Goal: Task Accomplishment & Management: Manage account settings

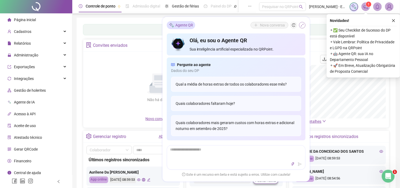
click at [303, 27] on button "button" at bounding box center [302, 25] width 6 height 6
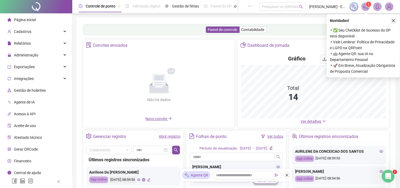
click at [392, 22] on icon "close" at bounding box center [393, 21] width 4 height 4
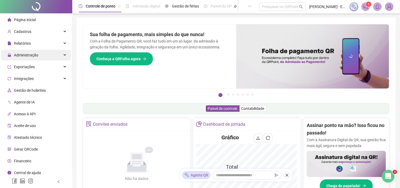
click at [31, 53] on span "Administração" at bounding box center [26, 55] width 24 height 4
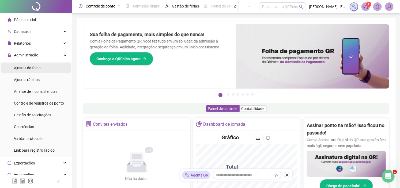
click at [40, 66] on span "Ajustes da folha" at bounding box center [27, 68] width 27 height 4
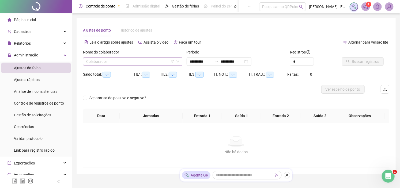
drag, startPoint x: 158, startPoint y: 61, endPoint x: 145, endPoint y: 67, distance: 14.8
click at [159, 61] on input "search" at bounding box center [130, 62] width 88 height 8
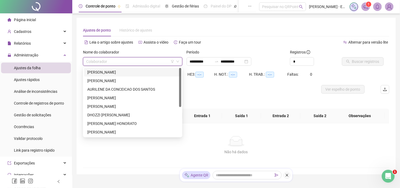
click at [131, 71] on div "[PERSON_NAME]" at bounding box center [132, 72] width 91 height 6
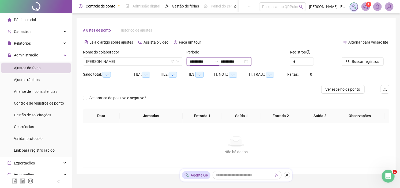
click at [208, 64] on input "**********" at bounding box center [201, 62] width 22 height 6
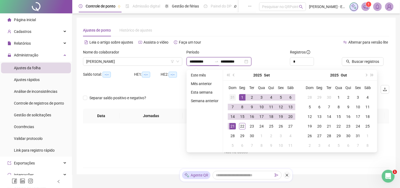
type input "**********"
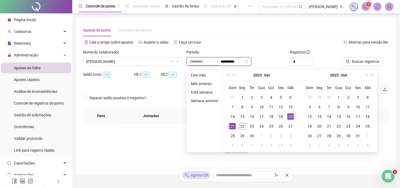
type input "**********"
click at [281, 118] on div "19" at bounding box center [280, 116] width 6 height 6
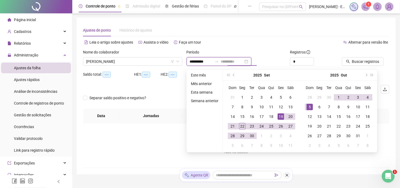
type input "**********"
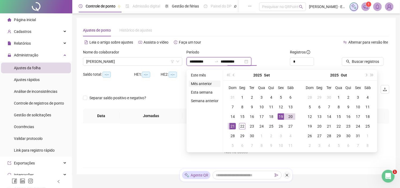
type input "**********"
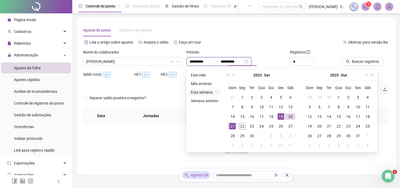
type input "**********"
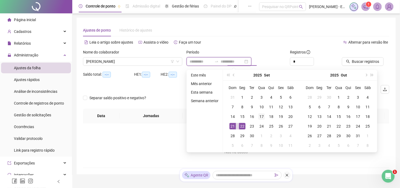
type input "**********"
click at [292, 118] on div "20" at bounding box center [290, 116] width 6 height 6
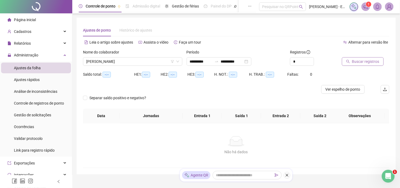
click at [373, 62] on span "Buscar registros" at bounding box center [365, 62] width 27 height 6
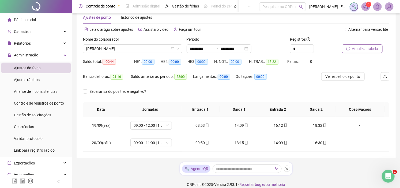
scroll to position [19, 0]
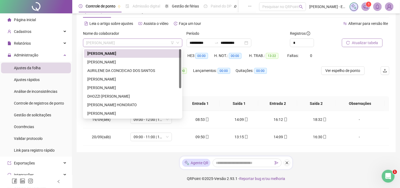
click at [150, 41] on span "[PERSON_NAME]" at bounding box center [132, 43] width 93 height 8
drag, startPoint x: 146, startPoint y: 63, endPoint x: 228, endPoint y: 62, distance: 82.9
click at [147, 63] on div "[PERSON_NAME]" at bounding box center [132, 62] width 91 height 6
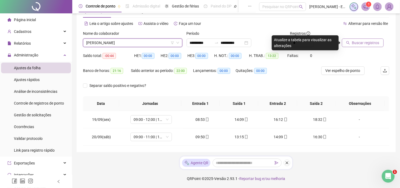
click at [370, 39] on button "Buscar registros" at bounding box center [363, 43] width 42 height 9
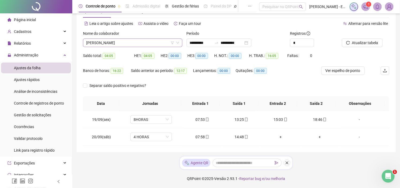
click at [129, 39] on span "[PERSON_NAME]" at bounding box center [132, 43] width 93 height 8
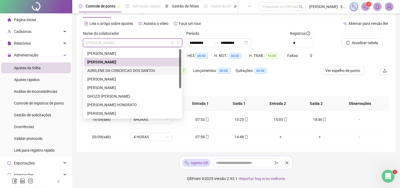
drag, startPoint x: 114, startPoint y: 70, endPoint x: 146, endPoint y: 71, distance: 31.8
click at [114, 70] on div "AURILENE DA CONCEICAO DOS SANTOS" at bounding box center [132, 71] width 91 height 6
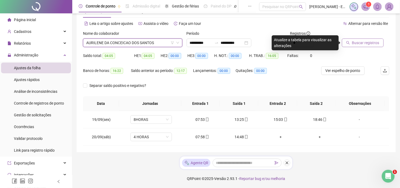
click at [368, 44] on span "Buscar registros" at bounding box center [365, 43] width 27 height 6
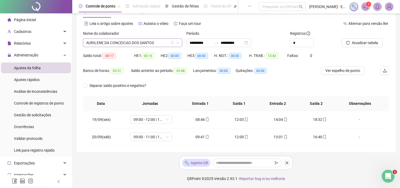
click at [110, 41] on span "AURILENE DA CONCEICAO DOS SANTOS" at bounding box center [132, 43] width 93 height 8
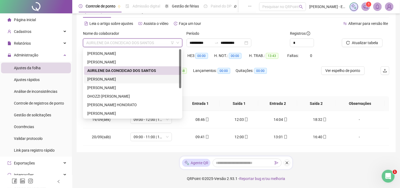
click at [113, 78] on div "[PERSON_NAME]" at bounding box center [132, 79] width 91 height 6
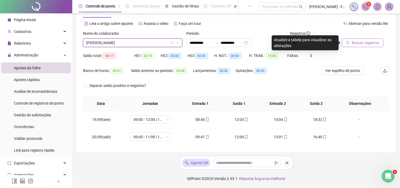
click at [371, 43] on span "Buscar registros" at bounding box center [365, 43] width 27 height 6
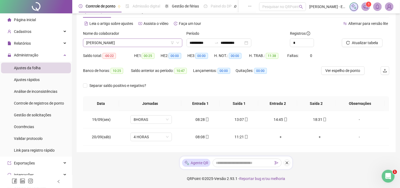
click at [135, 45] on span "[PERSON_NAME]" at bounding box center [132, 43] width 93 height 8
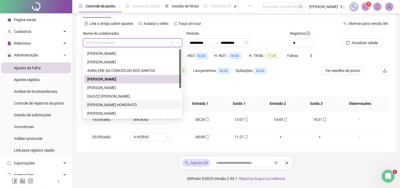
drag, startPoint x: 112, startPoint y: 105, endPoint x: 151, endPoint y: 104, distance: 39.9
click at [112, 106] on div "[PERSON_NAME] HONORATO" at bounding box center [132, 105] width 91 height 6
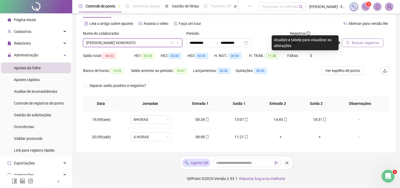
click at [365, 42] on span "Buscar registros" at bounding box center [365, 43] width 27 height 6
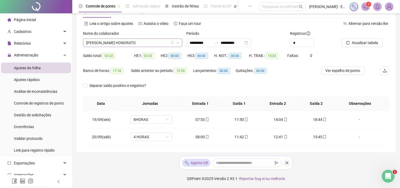
drag, startPoint x: 140, startPoint y: 34, endPoint x: 135, endPoint y: 41, distance: 8.2
click at [140, 34] on div "Nome do colaborador" at bounding box center [132, 34] width 99 height 8
click at [135, 41] on span "[PERSON_NAME] HONORATO" at bounding box center [132, 43] width 93 height 8
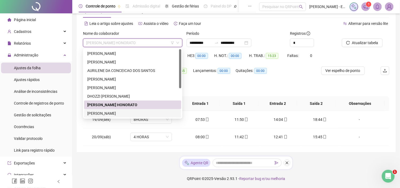
click at [110, 111] on div "[PERSON_NAME]" at bounding box center [132, 113] width 91 height 6
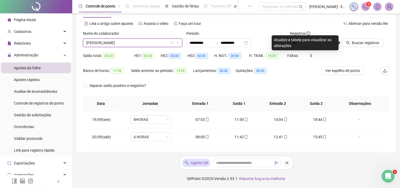
click at [353, 48] on div "Buscar registros" at bounding box center [365, 40] width 52 height 21
click at [357, 44] on span "Buscar registros" at bounding box center [365, 43] width 27 height 6
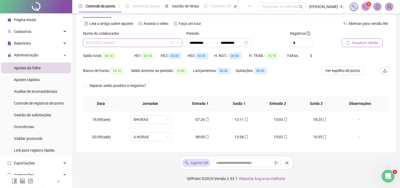
click at [149, 41] on span "[PERSON_NAME]" at bounding box center [132, 43] width 93 height 8
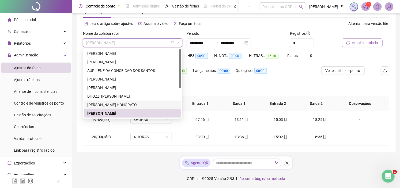
scroll to position [30, 0]
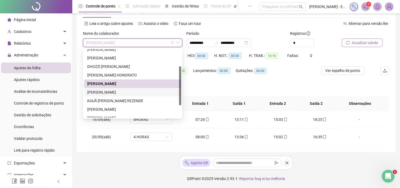
click at [117, 89] on div "[PERSON_NAME]" at bounding box center [132, 92] width 97 height 9
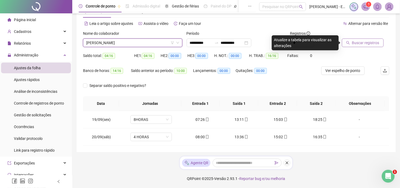
click at [371, 39] on button "Buscar registros" at bounding box center [363, 43] width 42 height 9
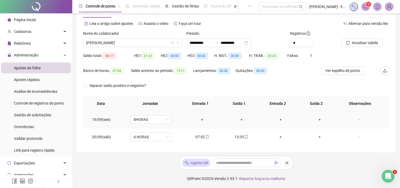
click at [354, 118] on div "-" at bounding box center [359, 120] width 32 height 6
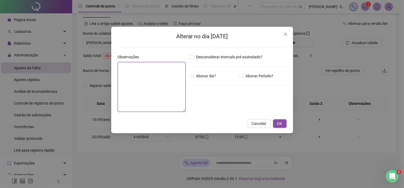
click at [130, 86] on textarea at bounding box center [152, 87] width 68 height 50
type textarea "**"
type textarea "*"
type textarea "*****"
click at [284, 125] on button "OK" at bounding box center [280, 123] width 14 height 9
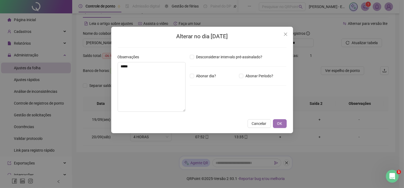
click at [280, 123] on span "OK" at bounding box center [279, 124] width 5 height 6
click at [280, 121] on span "OK" at bounding box center [279, 124] width 5 height 6
click at [278, 121] on span "OK" at bounding box center [279, 124] width 5 height 6
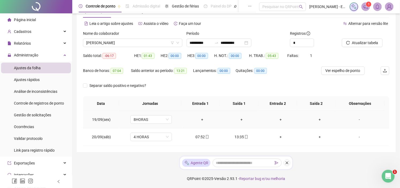
click at [355, 119] on div "-" at bounding box center [359, 120] width 32 height 6
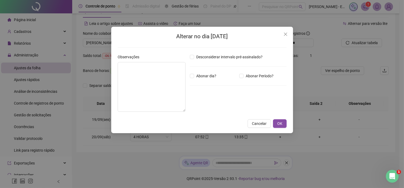
type textarea "*****"
click at [283, 123] on button "OK" at bounding box center [280, 123] width 14 height 9
click at [287, 34] on icon "close" at bounding box center [286, 34] width 4 height 4
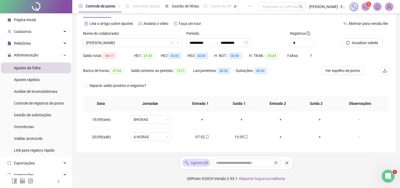
click at [358, 48] on div "Atualizar tabela" at bounding box center [365, 40] width 52 height 21
click at [362, 45] on span "Atualizar tabela" at bounding box center [365, 43] width 26 height 6
click at [140, 40] on span "[PERSON_NAME]" at bounding box center [132, 43] width 93 height 8
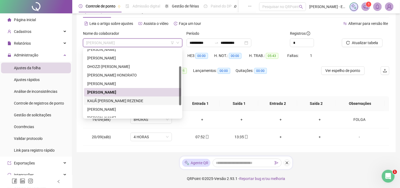
click at [118, 101] on div "KAUÃ [PERSON_NAME] REZENDE" at bounding box center [132, 101] width 91 height 6
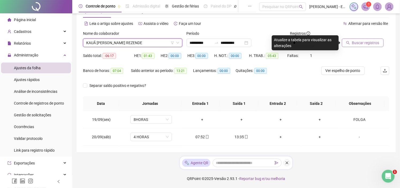
click at [369, 41] on span "Buscar registros" at bounding box center [365, 43] width 27 height 6
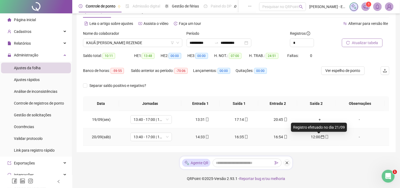
click at [320, 138] on icon "calendar" at bounding box center [322, 137] width 4 height 4
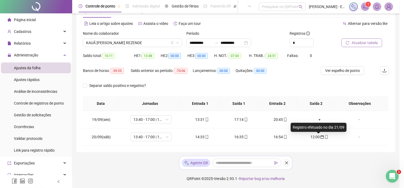
type input "**********"
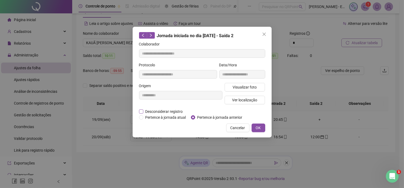
drag, startPoint x: 177, startPoint y: 113, endPoint x: 181, endPoint y: 114, distance: 4.4
click at [176, 113] on span "Desconsiderar registro" at bounding box center [164, 112] width 42 height 6
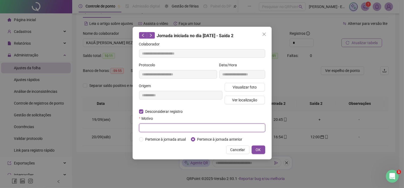
click at [246, 130] on input "text" at bounding box center [202, 128] width 126 height 9
type input "**********"
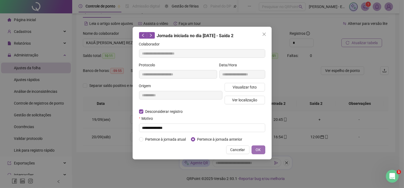
click at [257, 152] on span "OK" at bounding box center [258, 150] width 5 height 6
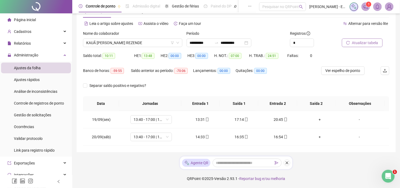
drag, startPoint x: 385, startPoint y: 0, endPoint x: 196, endPoint y: 87, distance: 208.3
click at [196, 87] on div "Separar saldo positivo e negativo?" at bounding box center [236, 88] width 306 height 15
click at [197, 95] on div "Separar saldo positivo e negativo?" at bounding box center [236, 88] width 306 height 15
click at [238, 39] on div "**********" at bounding box center [218, 43] width 65 height 9
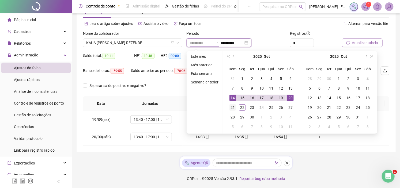
type input "**********"
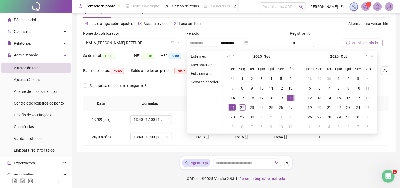
drag, startPoint x: 232, startPoint y: 107, endPoint x: 241, endPoint y: 105, distance: 9.3
click at [232, 108] on div "21" at bounding box center [232, 107] width 6 height 6
type input "**********"
click at [279, 99] on div "19" at bounding box center [280, 98] width 6 height 6
type input "**********"
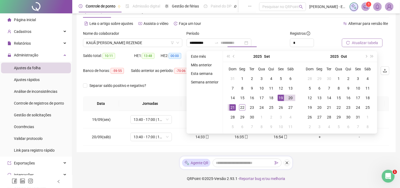
type input "**********"
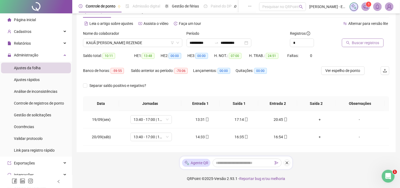
click at [366, 44] on span "Buscar registros" at bounding box center [365, 43] width 27 height 6
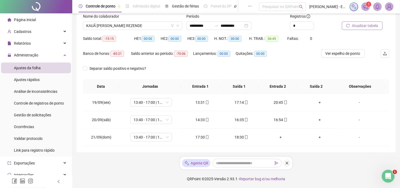
scroll to position [36, 0]
click at [276, 137] on div "+" at bounding box center [280, 137] width 30 height 6
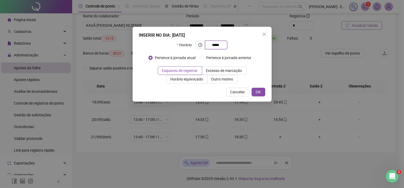
type input "*****"
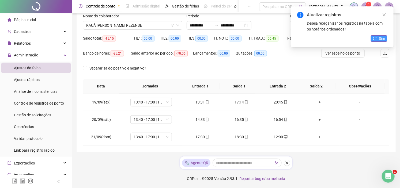
click at [376, 38] on icon "reload" at bounding box center [374, 38] width 3 height 3
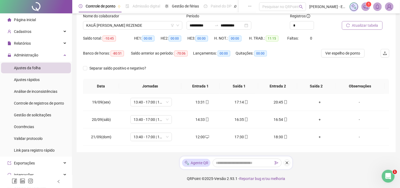
click at [147, 154] on div "**********" at bounding box center [235, 76] width 327 height 224
click at [312, 102] on div "+" at bounding box center [319, 102] width 30 height 6
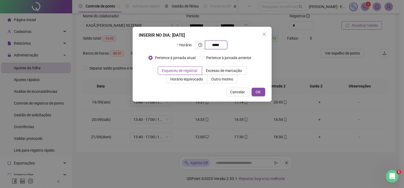
type input "*****"
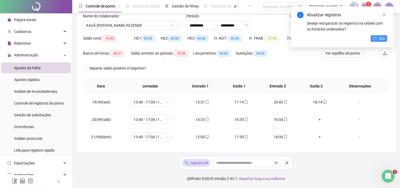
click at [383, 37] on span "Sim" at bounding box center [381, 39] width 6 height 6
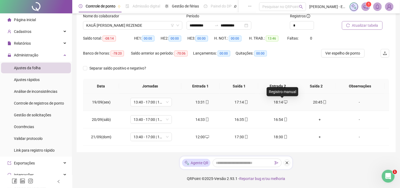
click at [284, 104] on icon "desktop" at bounding box center [286, 102] width 4 height 4
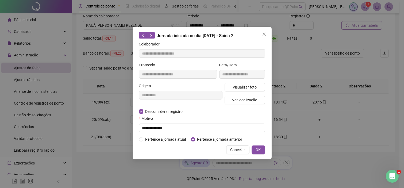
type input "**********"
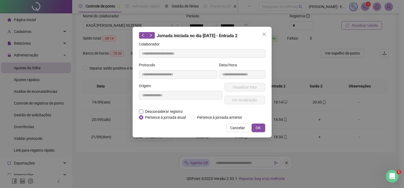
click at [170, 113] on span "Desconsiderar registro" at bounding box center [164, 112] width 42 height 6
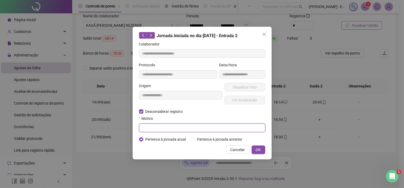
click at [157, 126] on input "text" at bounding box center [202, 128] width 126 height 9
type input "*****"
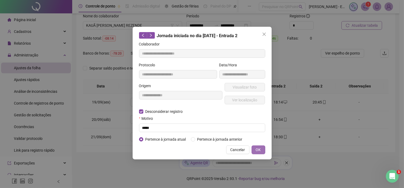
click at [256, 148] on span "OK" at bounding box center [258, 150] width 5 height 6
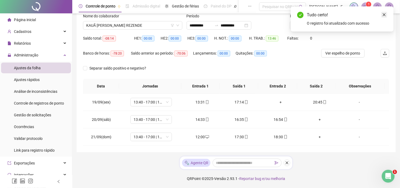
click at [383, 12] on link "Close" at bounding box center [384, 15] width 6 height 6
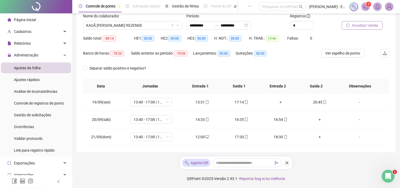
click at [370, 27] on span "Atualizar tabela" at bounding box center [365, 25] width 26 height 6
click at [116, 27] on span "KAUÃ [PERSON_NAME] REZENDE" at bounding box center [132, 25] width 93 height 8
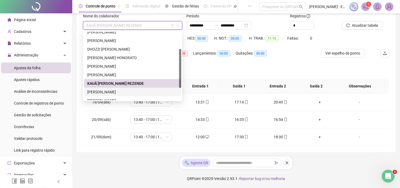
click at [118, 95] on div "[PERSON_NAME]" at bounding box center [132, 92] width 97 height 9
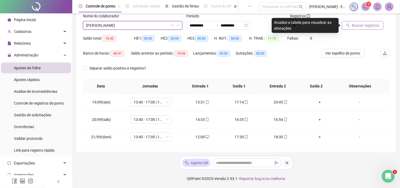
click at [351, 27] on button "Buscar registros" at bounding box center [363, 25] width 42 height 9
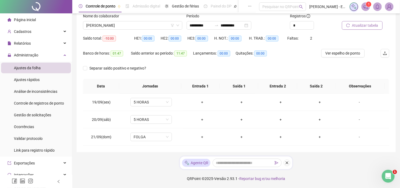
click at [370, 28] on button "Atualizar tabela" at bounding box center [362, 25] width 41 height 9
click at [355, 100] on div "-" at bounding box center [359, 102] width 32 height 6
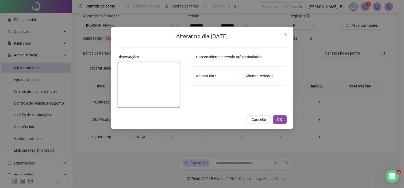
click at [146, 83] on textarea at bounding box center [149, 85] width 62 height 46
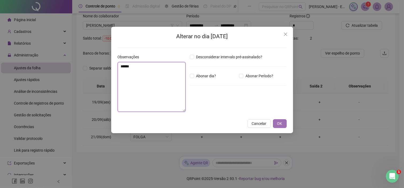
type textarea "*****"
click at [279, 123] on span "OK" at bounding box center [279, 124] width 5 height 6
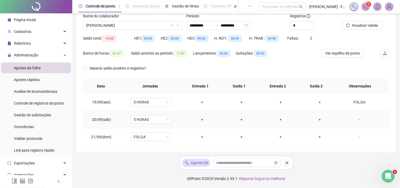
click at [355, 123] on td "-" at bounding box center [364, 119] width 50 height 17
click at [355, 120] on div "-" at bounding box center [359, 120] width 32 height 6
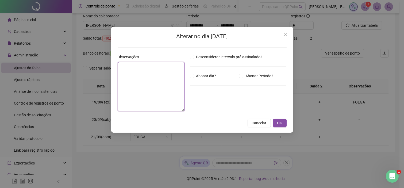
click at [141, 86] on textarea at bounding box center [151, 86] width 67 height 49
type textarea "*****"
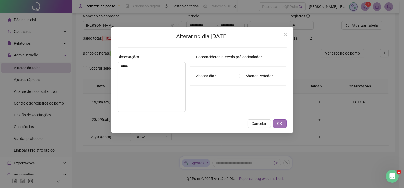
click at [280, 124] on span "OK" at bounding box center [279, 124] width 5 height 6
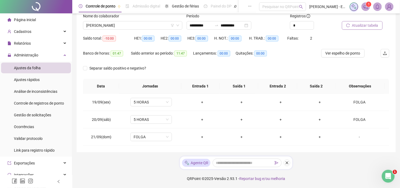
click at [353, 24] on span "Atualizar tabela" at bounding box center [365, 25] width 26 height 6
click at [154, 30] on div "Nome do colaborador LARA JEOVANNA BORBA PALHARES" at bounding box center [133, 23] width 104 height 21
click at [156, 25] on span "[PERSON_NAME]" at bounding box center [132, 25] width 93 height 8
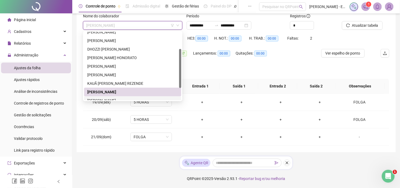
click at [98, 98] on div "[PERSON_NAME]" at bounding box center [132, 101] width 91 height 6
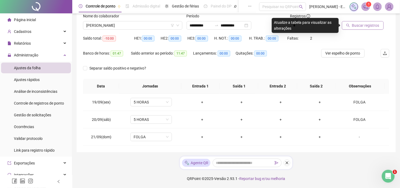
click at [370, 22] on span "Buscar registros" at bounding box center [365, 25] width 27 height 6
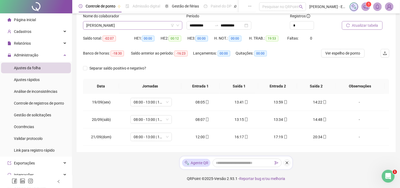
click at [151, 26] on span "[PERSON_NAME]" at bounding box center [132, 25] width 93 height 8
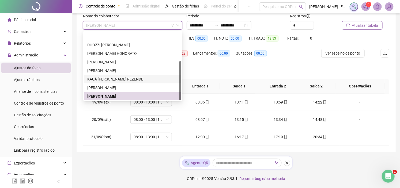
scroll to position [51, 0]
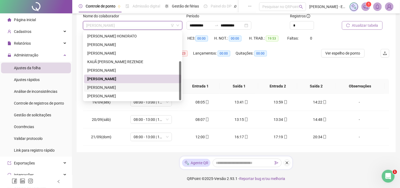
click at [110, 87] on div "[PERSON_NAME]" at bounding box center [132, 88] width 91 height 6
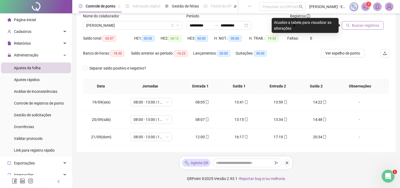
click at [362, 25] on span "Buscar registros" at bounding box center [365, 25] width 27 height 6
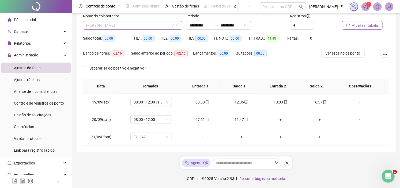
click at [139, 22] on span "[PERSON_NAME]" at bounding box center [132, 25] width 93 height 8
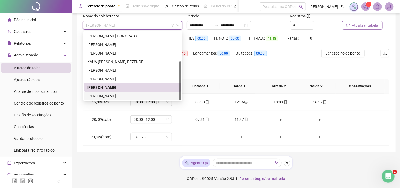
click at [117, 96] on div "[PERSON_NAME]" at bounding box center [132, 96] width 91 height 6
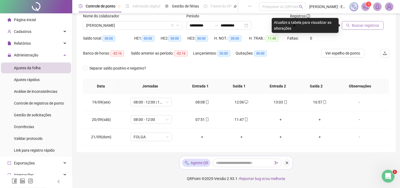
click at [369, 22] on button "Buscar registros" at bounding box center [363, 25] width 42 height 9
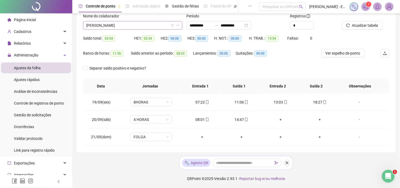
click at [125, 27] on span "[PERSON_NAME]" at bounding box center [132, 25] width 93 height 8
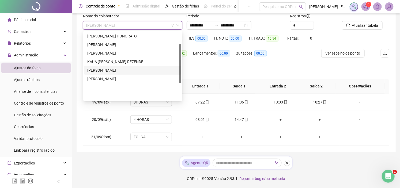
scroll to position [22, 0]
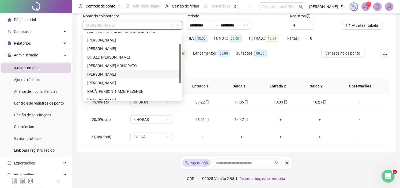
click at [265, 64] on div "Separar saldo positivo e negativo?" at bounding box center [236, 71] width 306 height 15
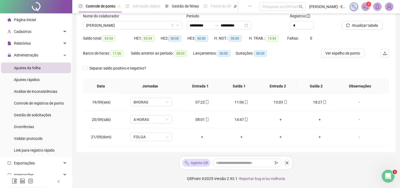
click at [285, 69] on div "Separar saldo positivo e negativo?" at bounding box center [236, 71] width 306 height 15
click at [164, 67] on div "Separar saldo positivo e negativo?" at bounding box center [236, 71] width 306 height 15
click at [34, 118] on div "Gestão de solicitações" at bounding box center [32, 115] width 37 height 11
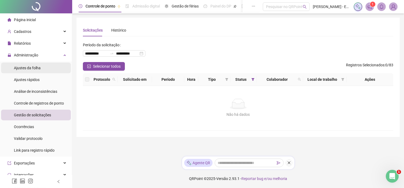
click at [39, 69] on span "Ajustes da folha" at bounding box center [27, 68] width 27 height 4
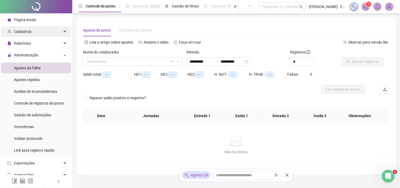
click at [47, 36] on div "Cadastros" at bounding box center [36, 31] width 70 height 11
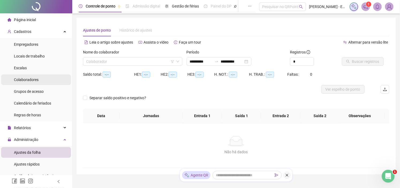
type input "**********"
click at [37, 82] on div "Colaboradores" at bounding box center [26, 79] width 25 height 11
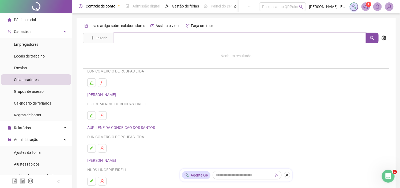
click at [139, 41] on input "text" at bounding box center [240, 38] width 252 height 11
drag, startPoint x: 108, startPoint y: 40, endPoint x: 84, endPoint y: 40, distance: 23.8
click at [84, 40] on span "Inserir ***" at bounding box center [230, 38] width 295 height 11
type input "***"
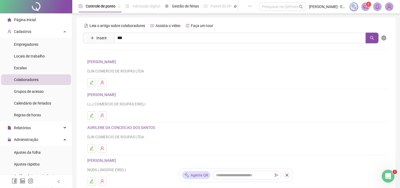
click at [79, 98] on div "Leia o artigo sobre colaboradores Assista o vídeo Faça um tour Inserir *** Nenh…" at bounding box center [235, 127] width 319 height 218
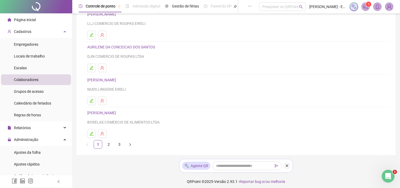
scroll to position [83, 0]
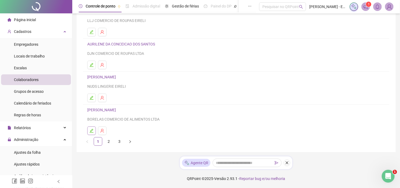
click at [90, 128] on button "button" at bounding box center [91, 131] width 9 height 9
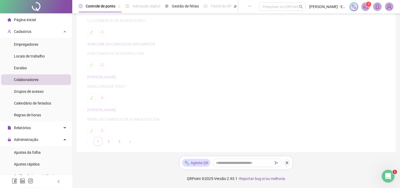
scroll to position [86, 0]
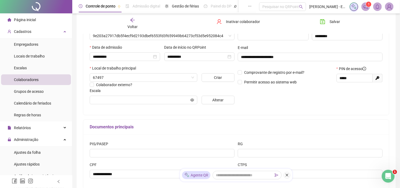
type input "**********"
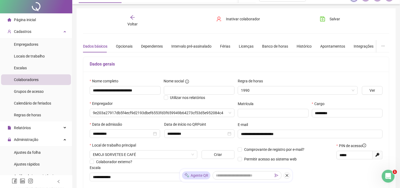
scroll to position [0, 0]
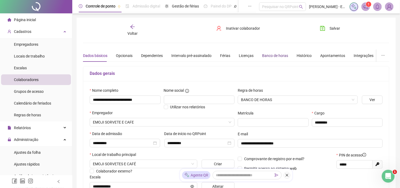
click at [278, 56] on div "Banco de horas" at bounding box center [275, 56] width 26 height 6
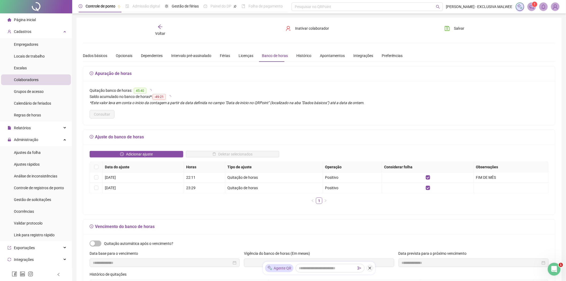
click at [202, 124] on div "Quitação banco de horas: 45:40 Saldo acumulado no banco de horas * : -49:21 *Es…" at bounding box center [319, 103] width 472 height 44
click at [153, 154] on button "Adicionar ajuste" at bounding box center [137, 154] width 94 height 6
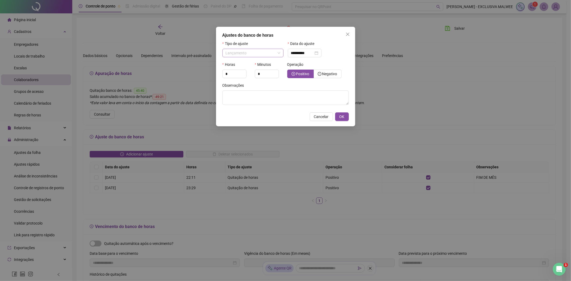
click at [257, 52] on span "Lançamento" at bounding box center [252, 53] width 55 height 8
click at [250, 81] on span "Quitação de horas" at bounding box center [242, 81] width 30 height 4
type input "**********"
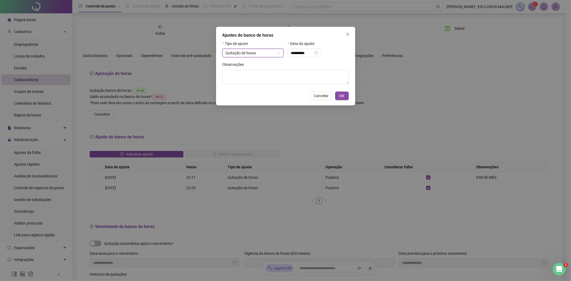
click at [288, 86] on div "Observações" at bounding box center [285, 75] width 129 height 27
click at [288, 80] on textarea at bounding box center [285, 77] width 126 height 14
type textarea "**********"
click at [340, 96] on span "OK" at bounding box center [341, 96] width 5 height 6
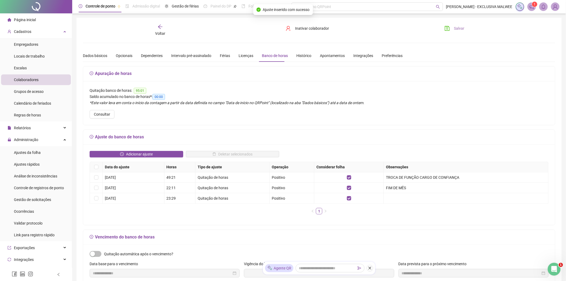
click at [404, 28] on span "Salvar" at bounding box center [459, 28] width 10 height 6
click at [404, 28] on button "Salvar" at bounding box center [455, 28] width 28 height 9
click at [154, 29] on div "Voltar" at bounding box center [160, 30] width 75 height 12
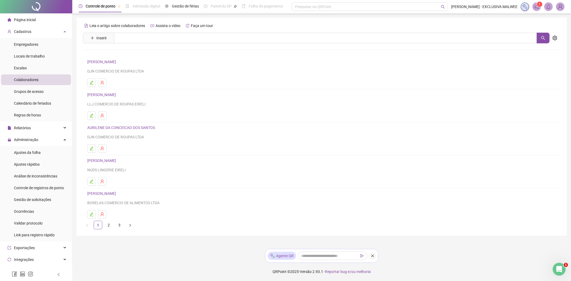
click at [404, 188] on main "Leia o artigo sobre colaboradores Assista o vídeo Faça um tour Inserir Nenhum r…" at bounding box center [321, 131] width 490 height 227
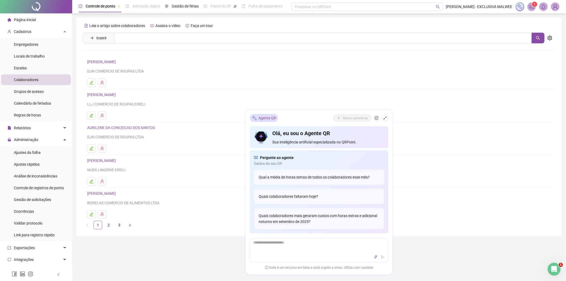
click at [404, 92] on h4 "[PERSON_NAME]" at bounding box center [319, 94] width 464 height 6
click at [41, 102] on span "Calendário de feriados" at bounding box center [32, 103] width 37 height 4
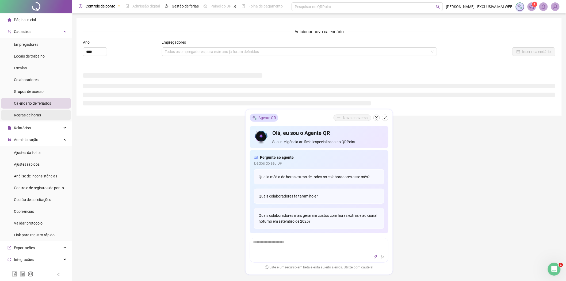
click at [39, 114] on span "Regras de horas" at bounding box center [27, 115] width 27 height 4
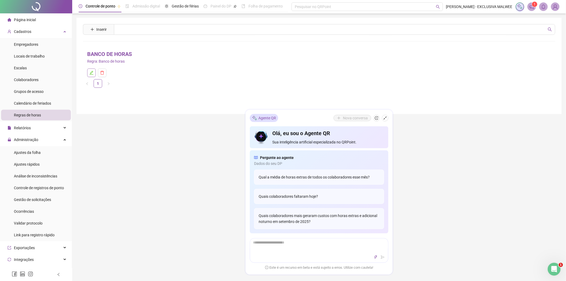
click at [91, 73] on icon "edit" at bounding box center [91, 73] width 4 height 4
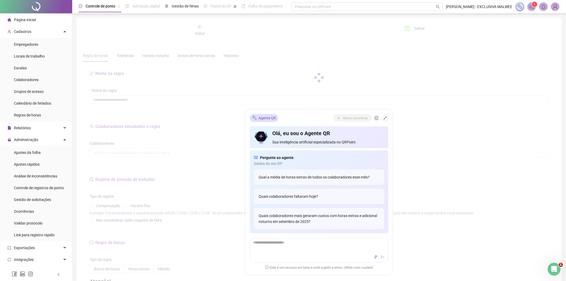
type input "**********"
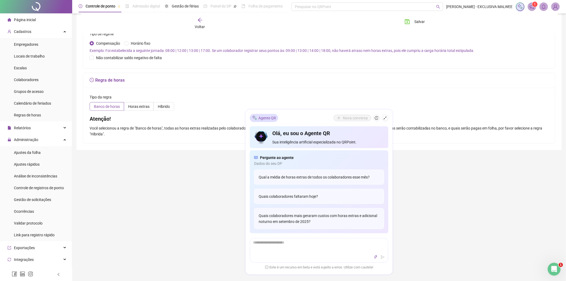
scroll to position [178, 0]
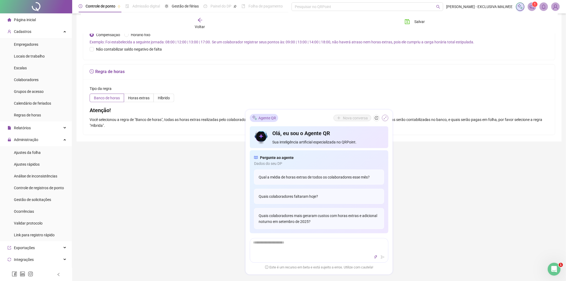
click at [384, 118] on icon "shrink" at bounding box center [385, 117] width 3 height 3
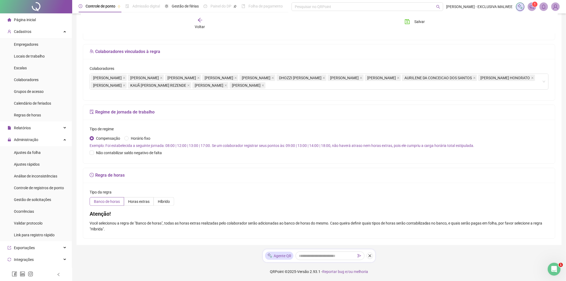
drag, startPoint x: 501, startPoint y: 208, endPoint x: 277, endPoint y: 192, distance: 224.2
click at [404, 188] on div "Tipo da regra Banco de horas Horas extras Híbrido Atenção! Você selecionou a re…" at bounding box center [319, 211] width 472 height 56
drag, startPoint x: 31, startPoint y: 137, endPoint x: 30, endPoint y: 144, distance: 7.1
click at [30, 141] on span "Administração" at bounding box center [26, 139] width 24 height 4
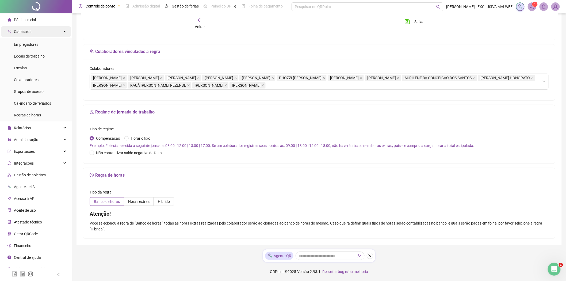
click at [28, 29] on span "Cadastros" at bounding box center [19, 31] width 24 height 11
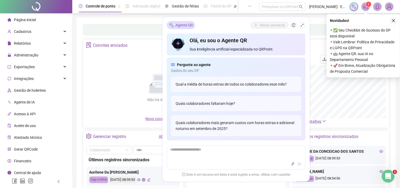
click at [392, 20] on icon "close" at bounding box center [393, 20] width 3 height 3
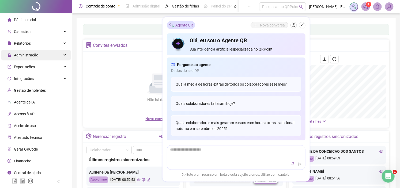
click at [35, 56] on span "Administração" at bounding box center [26, 55] width 24 height 4
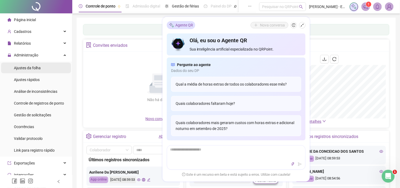
click at [36, 66] on span "Ajustes da folha" at bounding box center [27, 68] width 27 height 4
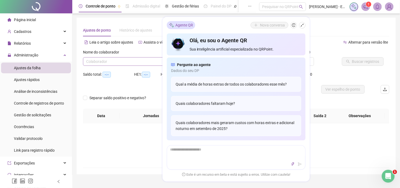
type input "**********"
click at [142, 62] on input "search" at bounding box center [130, 62] width 88 height 8
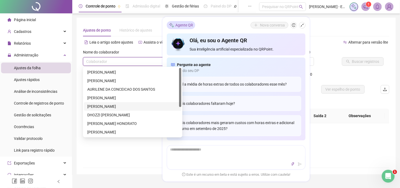
click at [101, 105] on div "[PERSON_NAME]" at bounding box center [132, 107] width 91 height 6
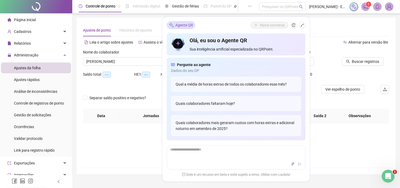
click at [152, 49] on div "Nome do colaborador" at bounding box center [132, 53] width 99 height 8
click at [303, 22] on button "button" at bounding box center [302, 25] width 6 height 6
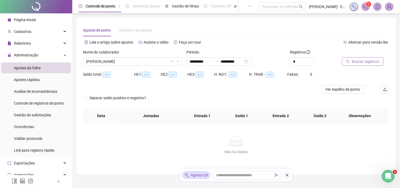
click at [357, 61] on span "Buscar registros" at bounding box center [365, 62] width 27 height 6
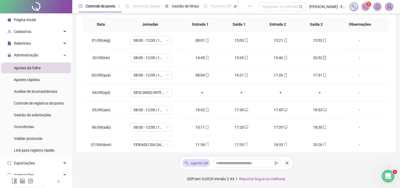
scroll to position [9, 0]
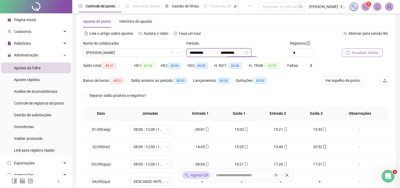
click at [238, 52] on input "**********" at bounding box center [232, 53] width 22 height 6
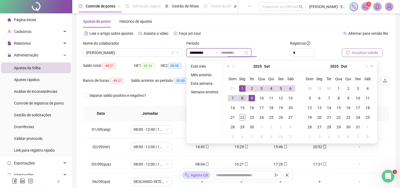
type input "**********"
click at [246, 99] on td "8" at bounding box center [242, 98] width 10 height 10
type input "**********"
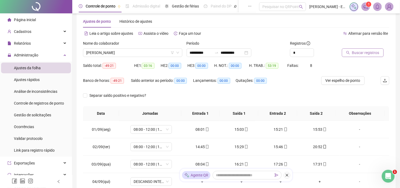
click at [371, 51] on span "Buscar registros" at bounding box center [365, 53] width 27 height 6
click at [354, 51] on span "Atualizar tabela" at bounding box center [365, 53] width 26 height 6
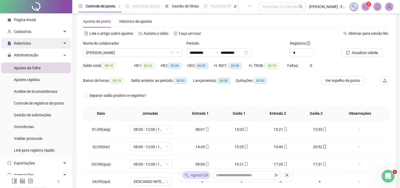
click at [36, 45] on div "Relatórios" at bounding box center [36, 43] width 70 height 11
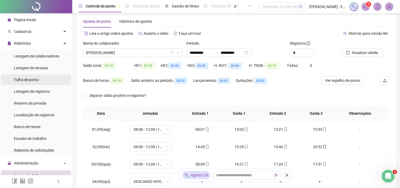
click at [32, 79] on span "Folha de ponto" at bounding box center [26, 80] width 25 height 4
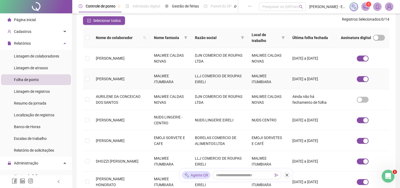
scroll to position [15, 0]
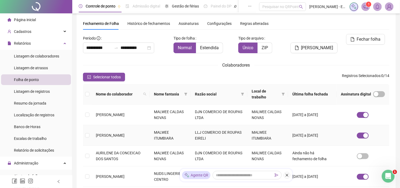
click at [89, 134] on td at bounding box center [87, 135] width 9 height 21
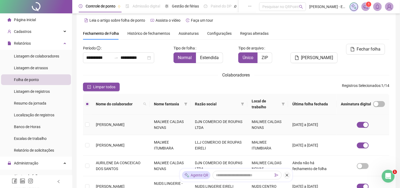
scroll to position [0, 0]
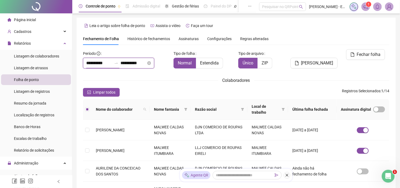
drag, startPoint x: 103, startPoint y: 66, endPoint x: 114, endPoint y: 68, distance: 10.9
click at [103, 66] on input "**********" at bounding box center [99, 63] width 26 height 6
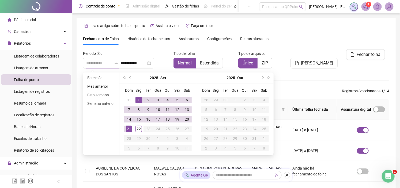
click at [139, 103] on div "1" at bounding box center [138, 100] width 6 height 6
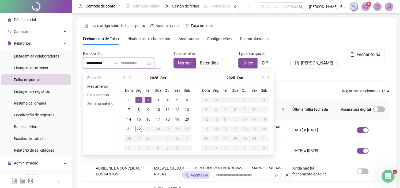
type input "**********"
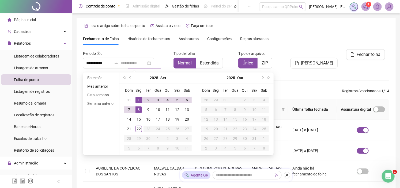
click at [140, 109] on div "8" at bounding box center [138, 109] width 6 height 6
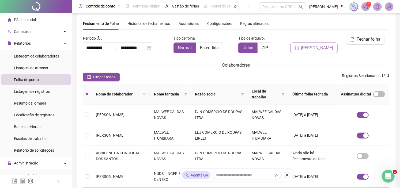
click at [330, 45] on span "[PERSON_NAME]" at bounding box center [317, 48] width 32 height 6
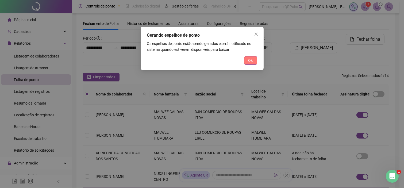
click at [251, 60] on span "Ok" at bounding box center [250, 61] width 5 height 6
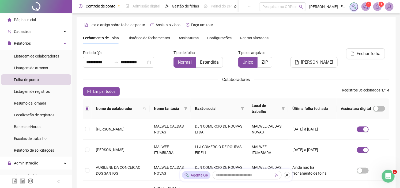
scroll to position [0, 0]
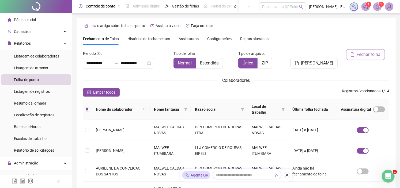
click at [366, 53] on span "Fechar folha" at bounding box center [369, 54] width 24 height 6
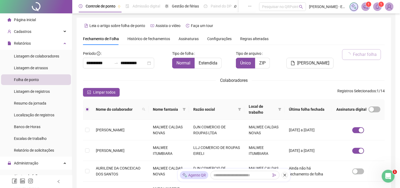
scroll to position [15, 0]
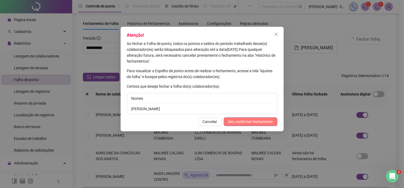
click at [255, 123] on span "Sim, confirmar fechamento" at bounding box center [250, 122] width 45 height 6
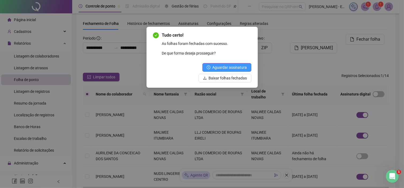
click at [229, 66] on span "Aguardar assinatura" at bounding box center [230, 67] width 35 height 6
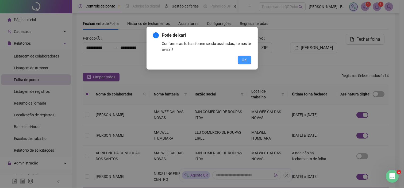
click at [246, 60] on span "OK" at bounding box center [244, 60] width 5 height 6
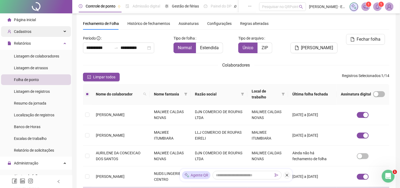
drag, startPoint x: 22, startPoint y: 34, endPoint x: 28, endPoint y: 37, distance: 7.1
click at [22, 34] on span "Cadastros" at bounding box center [22, 31] width 17 height 4
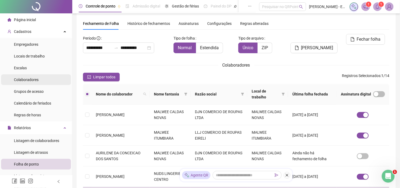
click at [27, 80] on span "Colaboradores" at bounding box center [26, 80] width 25 height 4
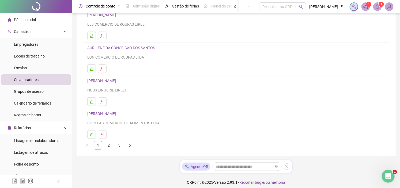
scroll to position [83, 0]
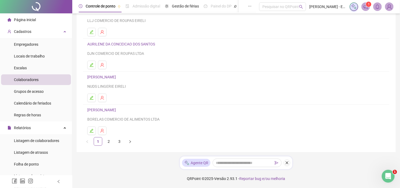
drag, startPoint x: 32, startPoint y: 163, endPoint x: 70, endPoint y: 129, distance: 50.7
click at [32, 164] on span "Folha de ponto" at bounding box center [26, 164] width 25 height 4
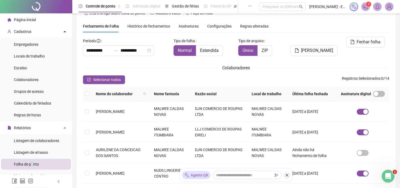
scroll to position [12, 0]
click at [161, 25] on span "Histórico de fechamentos" at bounding box center [148, 26] width 43 height 4
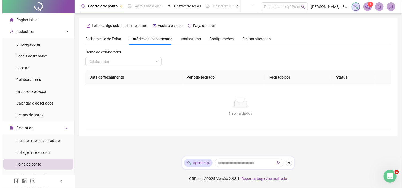
scroll to position [0, 0]
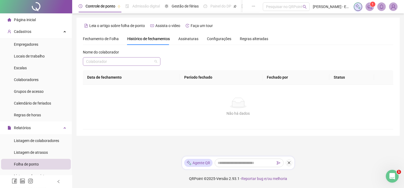
drag, startPoint x: 118, startPoint y: 60, endPoint x: 131, endPoint y: 64, distance: 13.1
click at [118, 61] on input "search" at bounding box center [119, 62] width 66 height 8
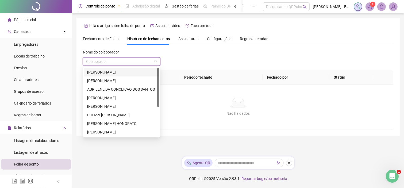
click at [185, 40] on span "Assinaturas" at bounding box center [188, 39] width 20 height 4
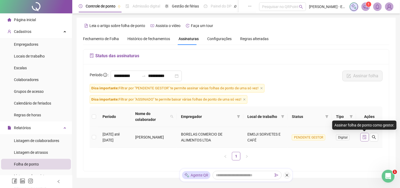
click at [365, 140] on button "button" at bounding box center [364, 137] width 9 height 9
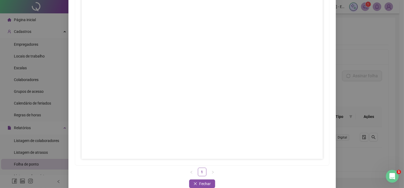
scroll to position [60, 0]
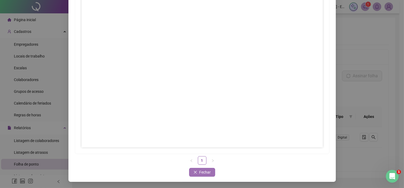
click at [194, 169] on button "Fechar" at bounding box center [202, 172] width 26 height 9
click at [198, 176] on button "Fechar" at bounding box center [202, 172] width 26 height 9
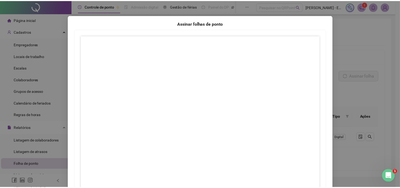
scroll to position [0, 0]
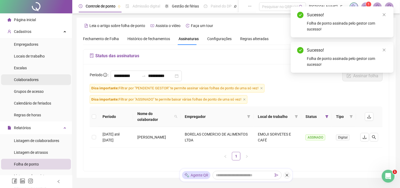
click at [28, 78] on span "Colaboradores" at bounding box center [26, 80] width 25 height 4
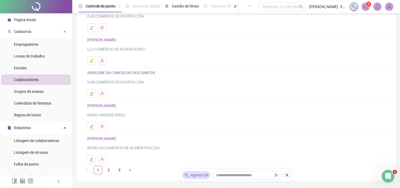
scroll to position [83, 0]
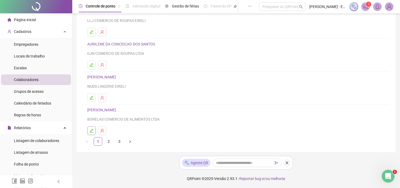
click at [92, 132] on icon "edit" at bounding box center [91, 131] width 4 height 4
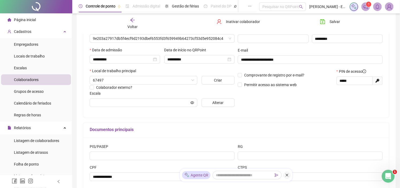
scroll to position [86, 0]
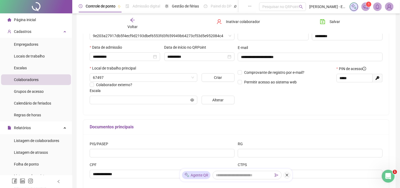
type input "**********"
drag, startPoint x: 359, startPoint y: 77, endPoint x: 308, endPoint y: 81, distance: 51.3
click at [308, 81] on div "Comprovante de registro por e-mail? Permitir acesso ao sistema web PIN de acess…" at bounding box center [310, 77] width 148 height 23
drag, startPoint x: 358, startPoint y: 75, endPoint x: 299, endPoint y: 82, distance: 59.8
click at [299, 82] on div "Comprovante de registro por e-mail? Permitir acesso ao sistema web PIN de acess…" at bounding box center [310, 77] width 148 height 23
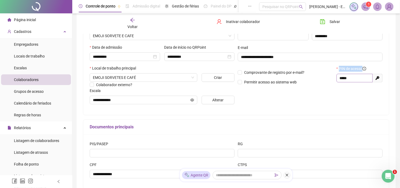
click at [344, 79] on input "*****" at bounding box center [353, 78] width 29 height 6
type input "*****"
click at [331, 106] on div "**********" at bounding box center [310, 55] width 148 height 108
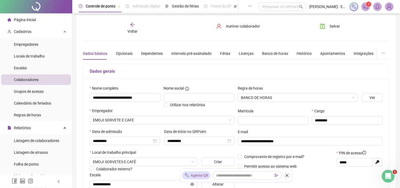
scroll to position [0, 0]
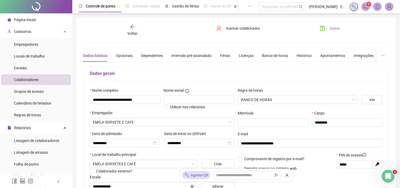
click at [335, 29] on span "Salvar" at bounding box center [334, 28] width 10 height 6
click at [247, 30] on span "Inativar colaborador" at bounding box center [243, 28] width 34 height 6
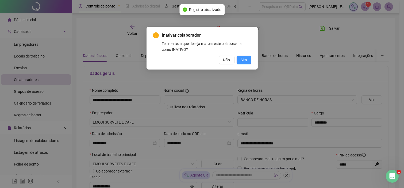
click at [242, 59] on span "Sim" at bounding box center [244, 60] width 6 height 6
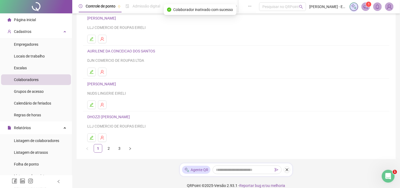
scroll to position [83, 0]
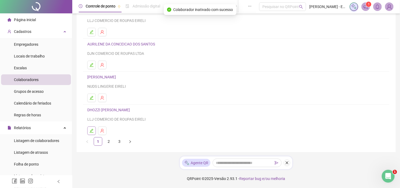
click at [91, 129] on icon "edit" at bounding box center [91, 131] width 4 height 4
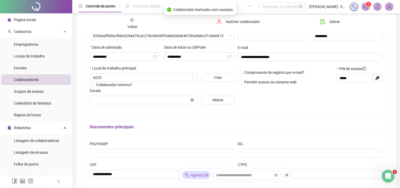
type input "********"
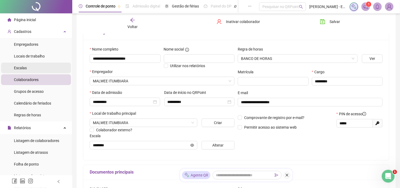
scroll to position [27, 0]
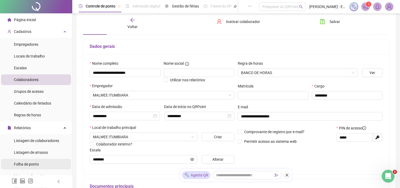
click at [36, 161] on div "Folha de ponto" at bounding box center [26, 164] width 25 height 11
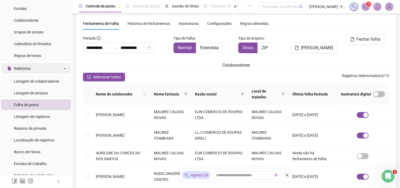
scroll to position [89, 0]
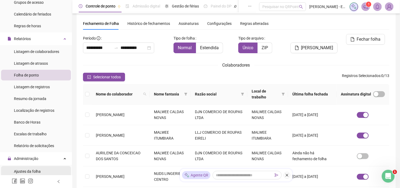
click at [23, 172] on span "Ajustes da folha" at bounding box center [27, 171] width 27 height 4
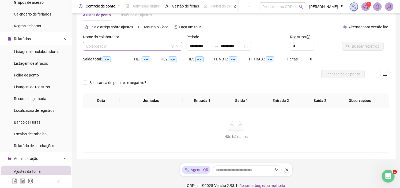
type input "**********"
click at [128, 45] on input "search" at bounding box center [130, 46] width 88 height 8
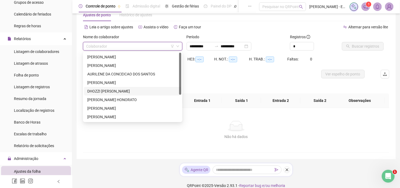
click at [108, 94] on div "DHOZZI [PERSON_NAME]" at bounding box center [132, 91] width 97 height 9
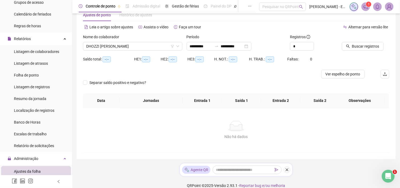
click at [349, 50] on div "Buscar registros" at bounding box center [365, 44] width 52 height 21
click at [354, 48] on span "Buscar registros" at bounding box center [365, 46] width 27 height 6
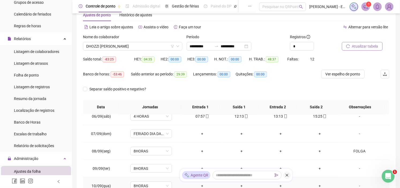
scroll to position [89, 0]
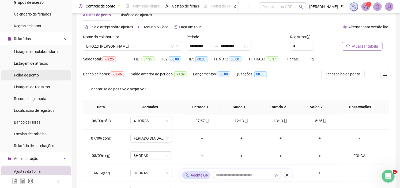
click at [20, 74] on span "Folha de ponto" at bounding box center [26, 75] width 25 height 4
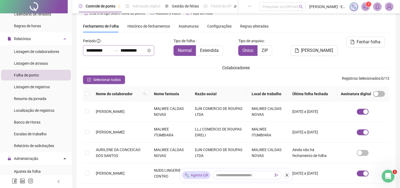
scroll to position [12, 0]
click at [112, 49] on input "**********" at bounding box center [99, 51] width 26 height 6
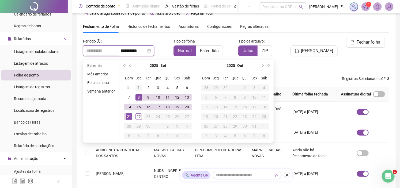
type input "**********"
click at [137, 86] on div "1" at bounding box center [138, 88] width 6 height 6
type input "**********"
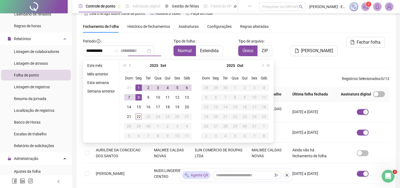
click at [137, 96] on div "8" at bounding box center [138, 97] width 6 height 6
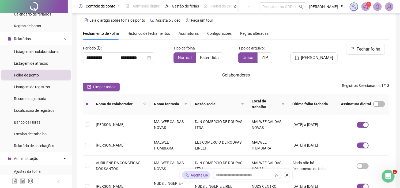
scroll to position [0, 0]
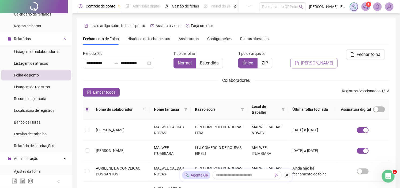
click at [330, 60] on span "[PERSON_NAME]" at bounding box center [317, 63] width 32 height 6
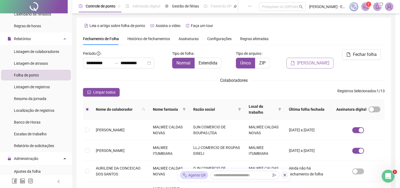
scroll to position [15, 0]
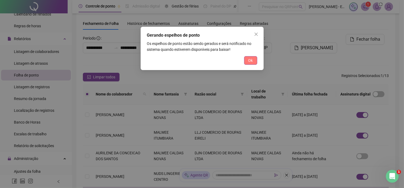
click at [247, 58] on button "Ok" at bounding box center [250, 60] width 13 height 9
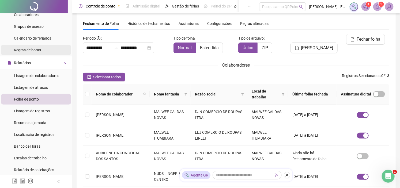
scroll to position [59, 0]
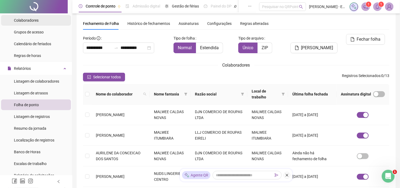
click at [40, 25] on li "Colaboradores" at bounding box center [36, 20] width 70 height 11
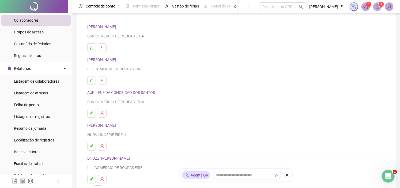
scroll to position [59, 0]
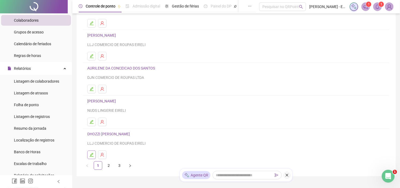
click at [93, 156] on icon "edit" at bounding box center [91, 155] width 4 height 4
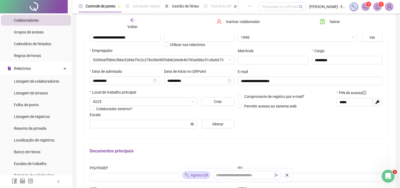
type input "********"
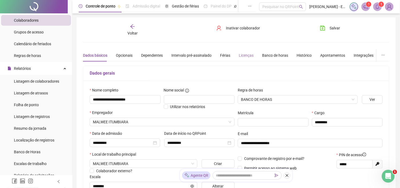
scroll to position [0, 0]
click at [269, 54] on div "Banco de horas" at bounding box center [275, 56] width 26 height 6
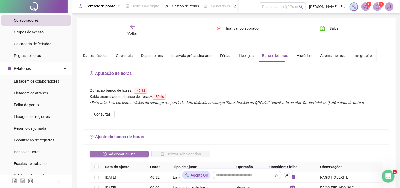
click at [117, 151] on span "Adicionar ajuste" at bounding box center [122, 154] width 27 height 6
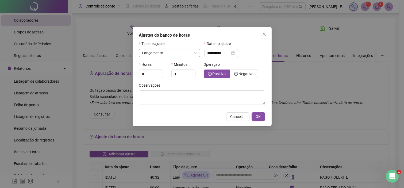
click at [170, 52] on span "Lançamento" at bounding box center [169, 53] width 55 height 8
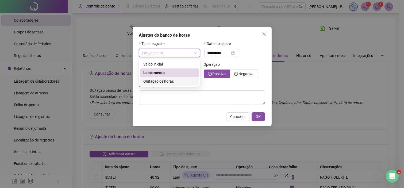
click at [162, 82] on span "Quitação de horas" at bounding box center [158, 81] width 30 height 4
type input "**********"
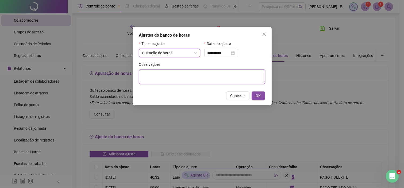
click at [248, 79] on textarea at bounding box center [202, 77] width 126 height 14
click at [235, 53] on div "**********" at bounding box center [221, 53] width 27 height 6
type textarea "********"
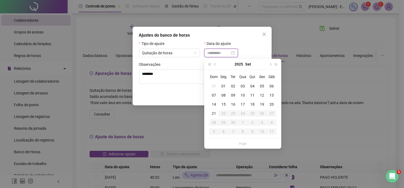
type input "**********"
click at [223, 96] on div "08" at bounding box center [224, 95] width 10 height 6
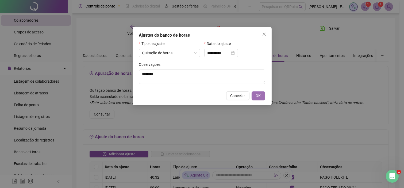
click at [258, 92] on button "OK" at bounding box center [259, 95] width 14 height 9
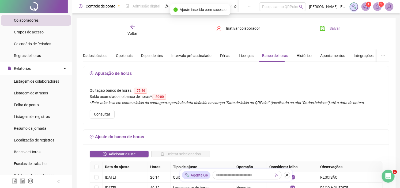
click at [330, 28] on span "Salvar" at bounding box center [334, 28] width 10 height 6
click at [38, 110] on ul "Listagem de colaboradores Listagem de atrasos Folha de ponto Listagem de regist…" at bounding box center [36, 128] width 72 height 107
click at [38, 104] on span "Folha de ponto" at bounding box center [26, 105] width 25 height 4
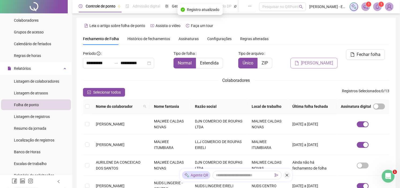
scroll to position [12, 0]
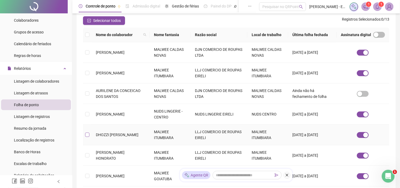
click at [88, 137] on label at bounding box center [87, 135] width 4 height 6
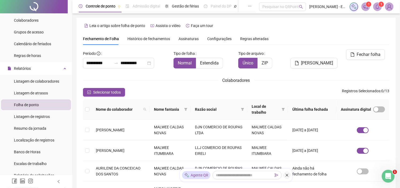
scroll to position [15, 0]
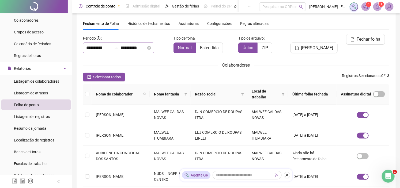
click at [143, 51] on div "**********" at bounding box center [118, 48] width 71 height 11
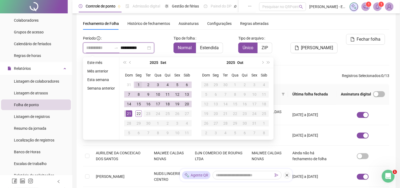
type input "**********"
drag, startPoint x: 137, startPoint y: 86, endPoint x: 137, endPoint y: 89, distance: 3.2
click at [137, 87] on div "1" at bounding box center [138, 85] width 6 height 6
type input "**********"
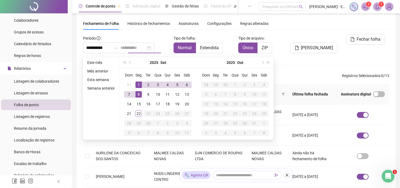
click at [137, 95] on div "8" at bounding box center [138, 94] width 6 height 6
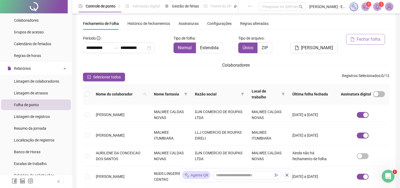
click at [368, 36] on span "Fechar folha" at bounding box center [369, 39] width 24 height 6
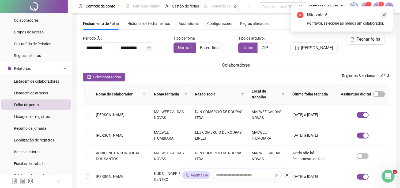
click at [386, 13] on icon "close" at bounding box center [384, 15] width 4 height 4
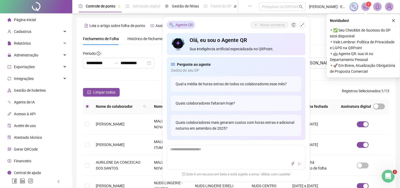
scroll to position [15, 0]
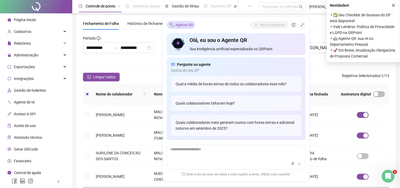
click at [97, 56] on div "**********" at bounding box center [126, 46] width 90 height 24
click at [102, 51] on input "**********" at bounding box center [99, 48] width 26 height 6
type input "**********"
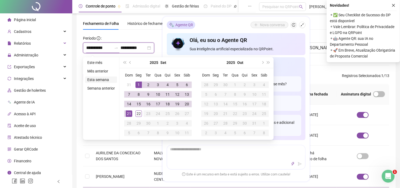
type input "**********"
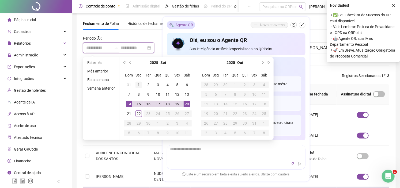
type input "**********"
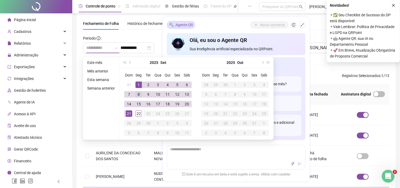
drag, startPoint x: 137, startPoint y: 84, endPoint x: 138, endPoint y: 91, distance: 7.5
click at [138, 85] on div "1" at bounding box center [138, 85] width 6 height 6
type input "**********"
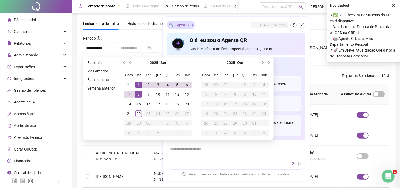
click at [138, 94] on div "8" at bounding box center [138, 94] width 6 height 6
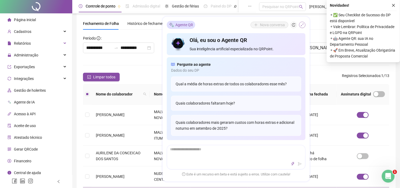
click at [304, 24] on button "button" at bounding box center [302, 25] width 6 height 6
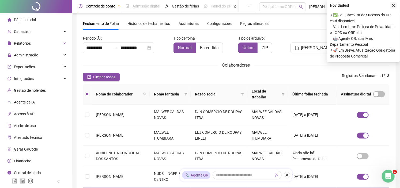
click at [395, 6] on icon "close" at bounding box center [393, 5] width 4 height 4
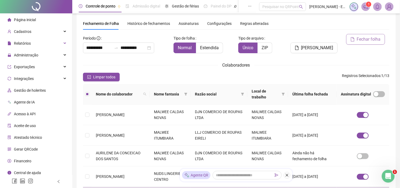
click at [360, 41] on span "Fechar folha" at bounding box center [369, 39] width 24 height 6
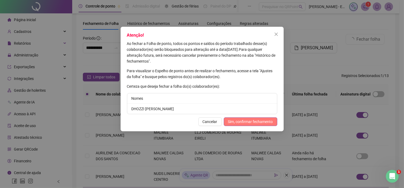
click at [238, 124] on span "Sim, confirmar fechamento" at bounding box center [250, 122] width 45 height 6
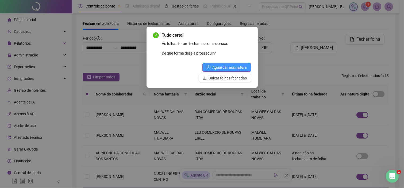
click at [231, 66] on span "Aguardar assinatura" at bounding box center [230, 67] width 35 height 6
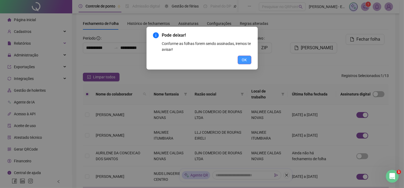
click at [242, 60] on span "OK" at bounding box center [244, 60] width 5 height 6
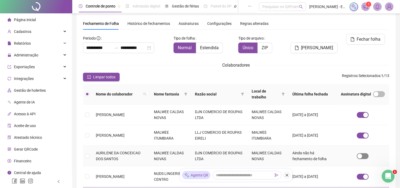
click at [364, 159] on span "button" at bounding box center [363, 156] width 12 height 6
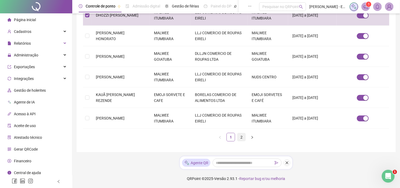
click at [241, 136] on link "2" at bounding box center [241, 137] width 8 height 8
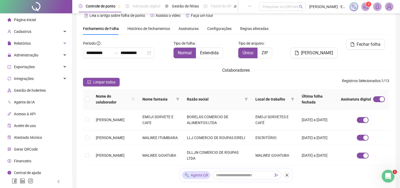
scroll to position [0, 0]
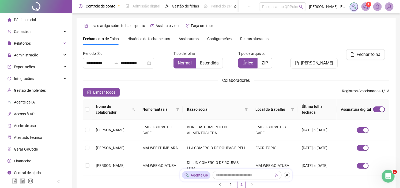
click at [360, 7] on div "1" at bounding box center [371, 6] width 44 height 9
click at [366, 6] on icon "notification" at bounding box center [365, 6] width 5 height 5
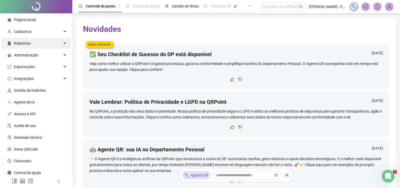
click at [36, 46] on div "Relatórios" at bounding box center [36, 43] width 70 height 11
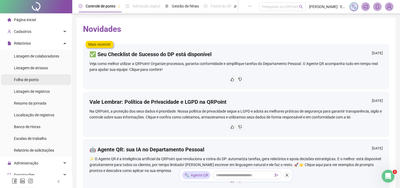
click at [26, 76] on div "Folha de ponto" at bounding box center [26, 79] width 25 height 11
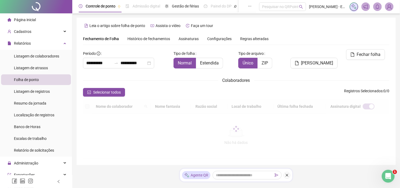
scroll to position [12, 0]
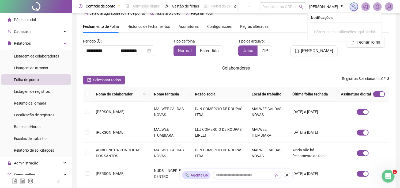
click at [366, 4] on icon "notification" at bounding box center [365, 6] width 5 height 5
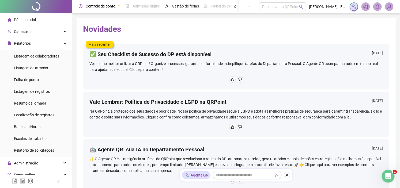
click at [376, 9] on span at bounding box center [377, 6] width 9 height 9
click at [293, 33] on h2 "Novidades" at bounding box center [236, 29] width 306 height 10
click at [29, 84] on div "Folha de ponto" at bounding box center [26, 79] width 25 height 11
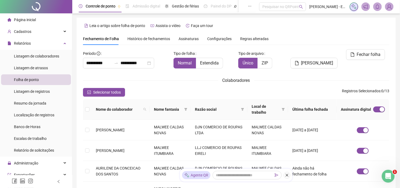
scroll to position [15, 0]
